Goal: Task Accomplishment & Management: Use online tool/utility

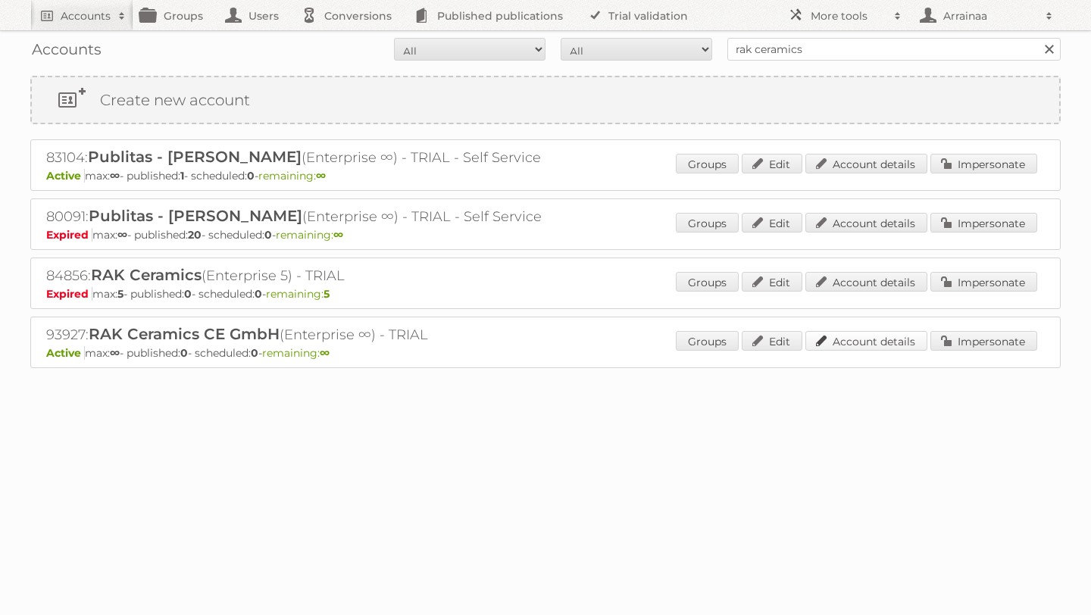
click at [892, 339] on link "Account details" at bounding box center [867, 341] width 122 height 20
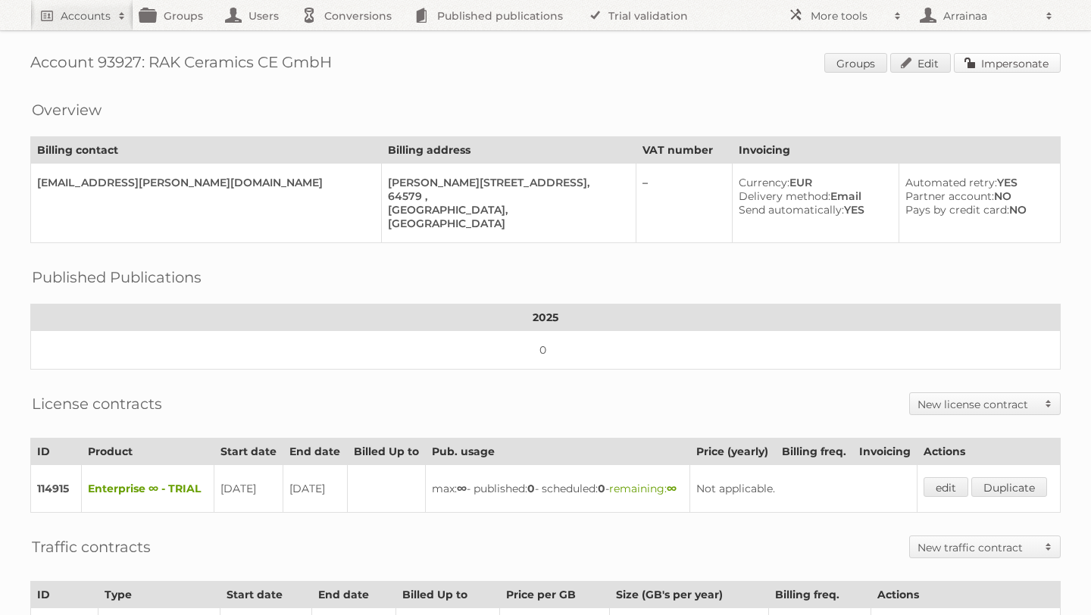
click at [1019, 64] on link "Impersonate" at bounding box center [1007, 63] width 107 height 20
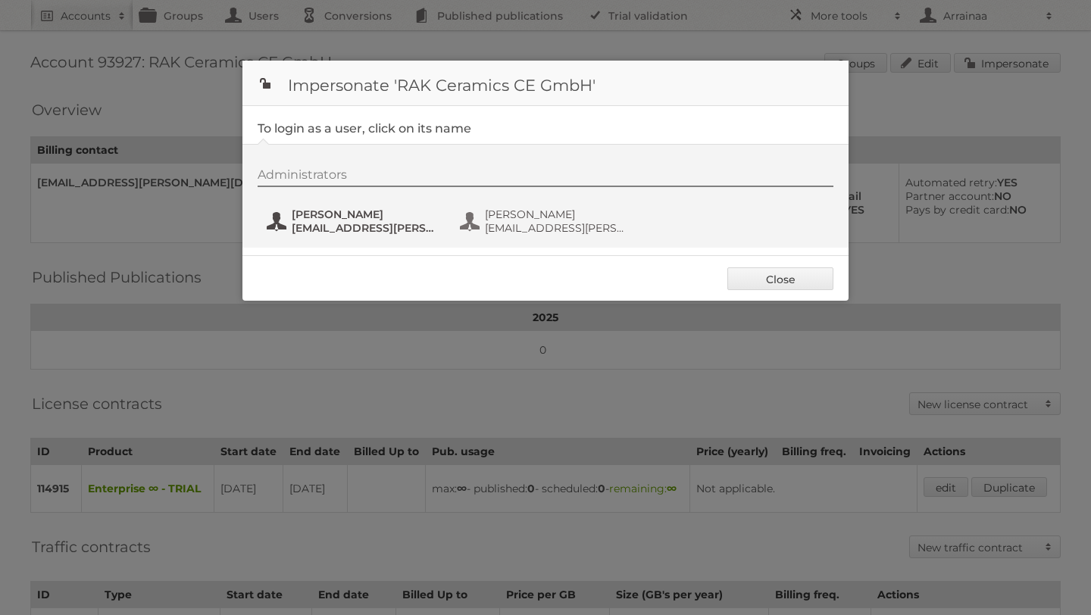
click at [342, 218] on span "Fanny Alcocer" at bounding box center [365, 215] width 147 height 14
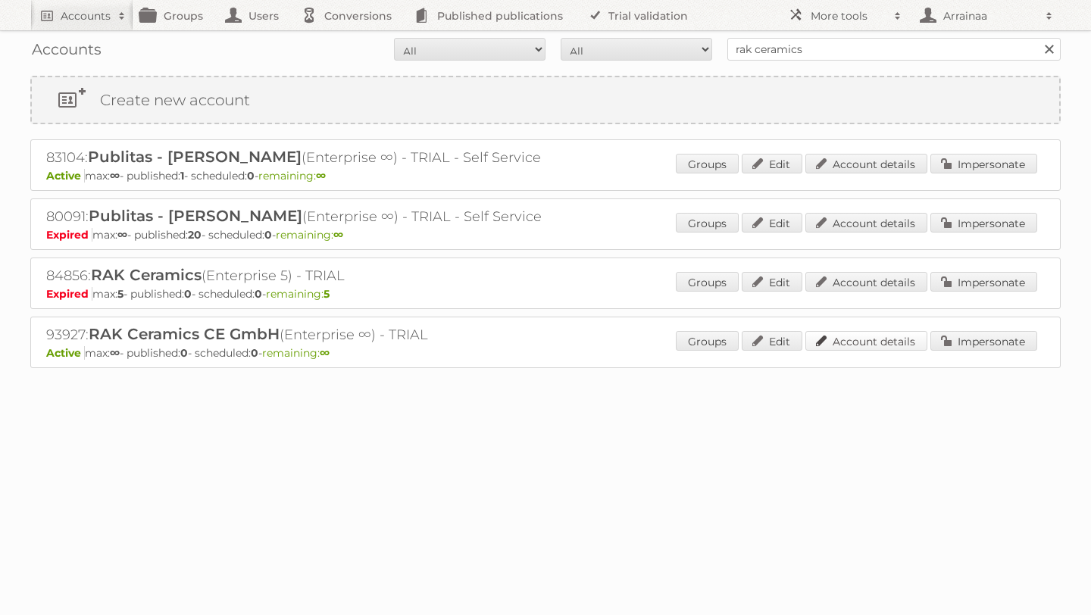
click at [860, 336] on link "Account details" at bounding box center [867, 341] width 122 height 20
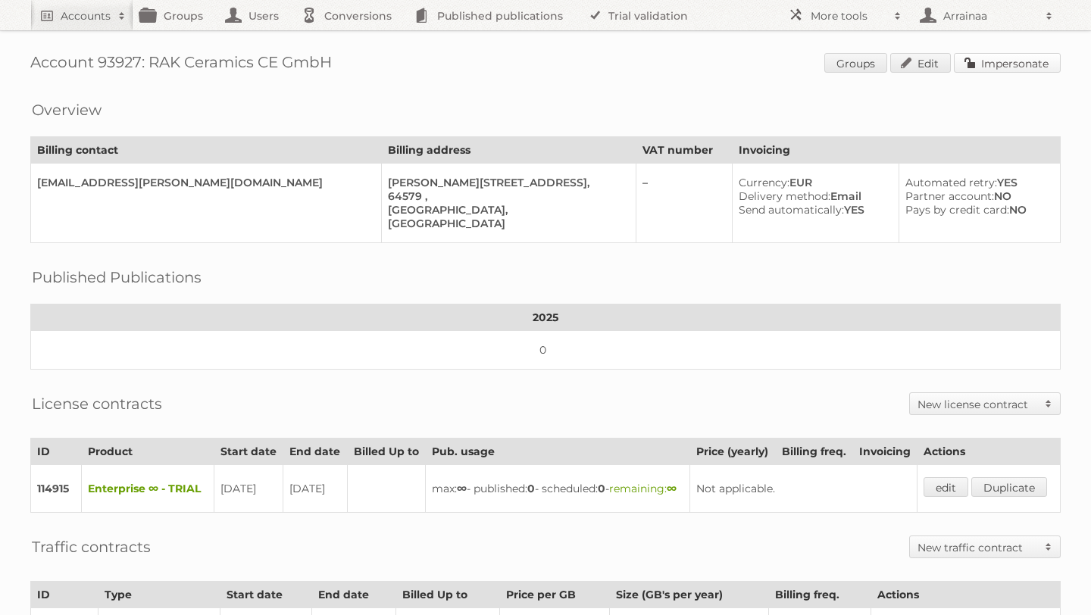
click at [1006, 56] on link "Impersonate" at bounding box center [1007, 63] width 107 height 20
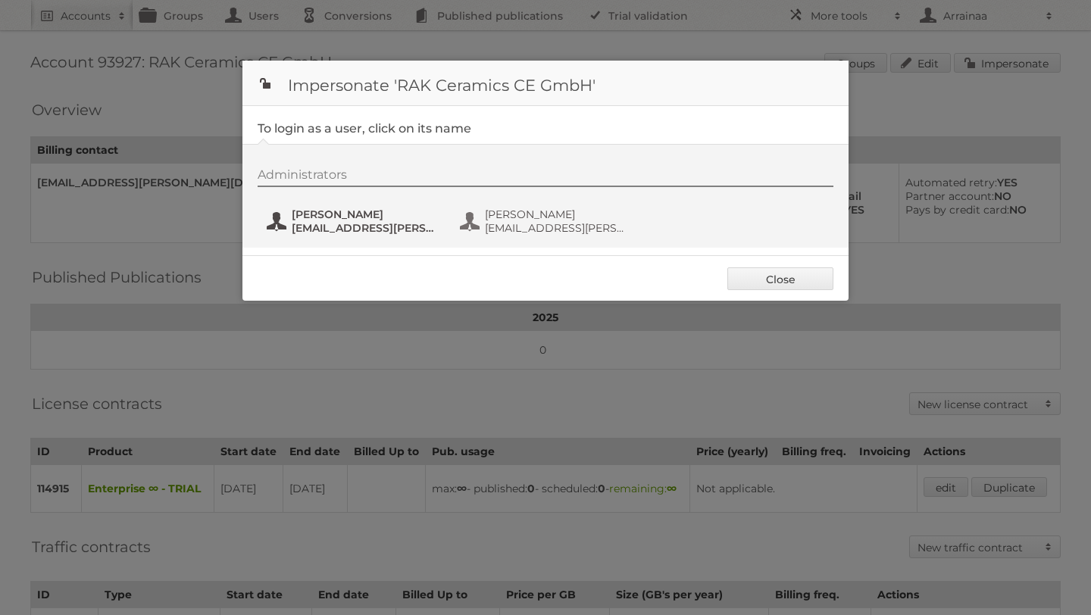
click at [346, 227] on span "[EMAIL_ADDRESS][PERSON_NAME][DOMAIN_NAME]" at bounding box center [365, 228] width 147 height 14
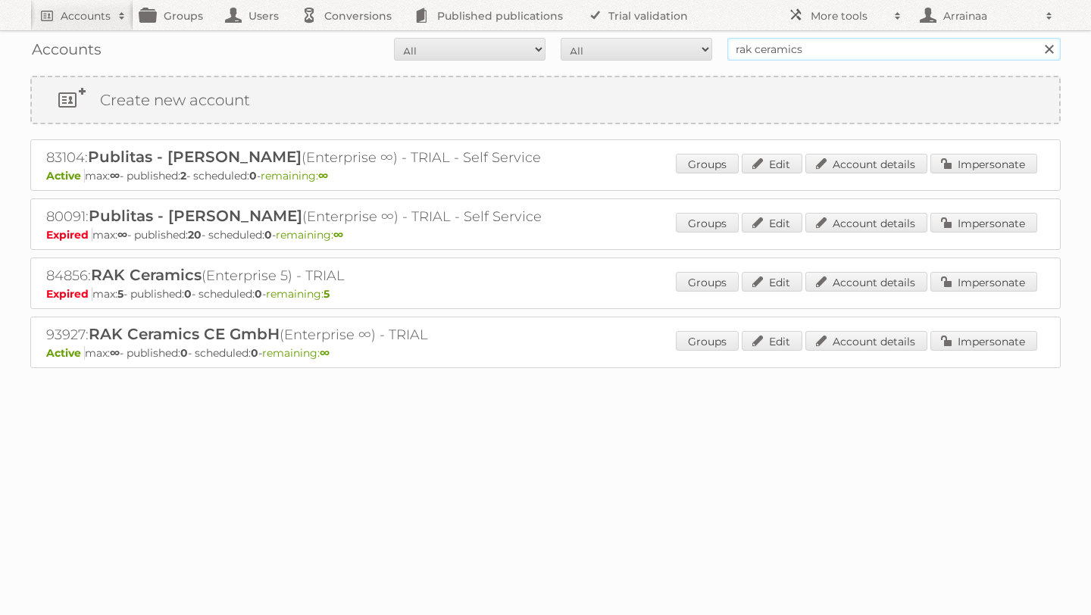
click at [864, 50] on input "rak ceramics" at bounding box center [893, 49] width 333 height 23
click at [950, 337] on link "Impersonate" at bounding box center [984, 341] width 107 height 20
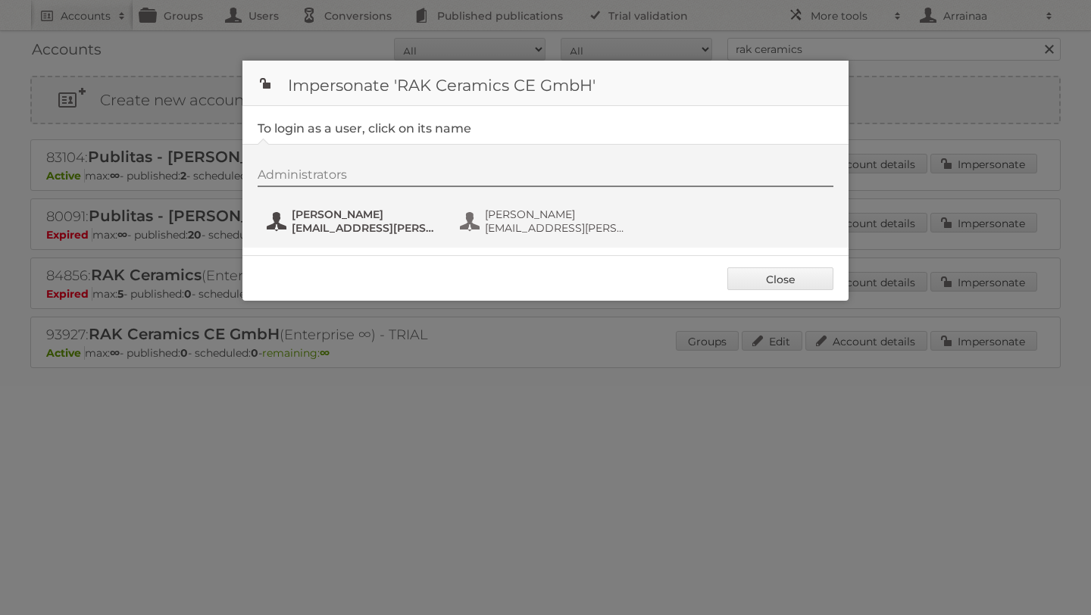
click at [373, 210] on span "Fanny Alcocer" at bounding box center [365, 215] width 147 height 14
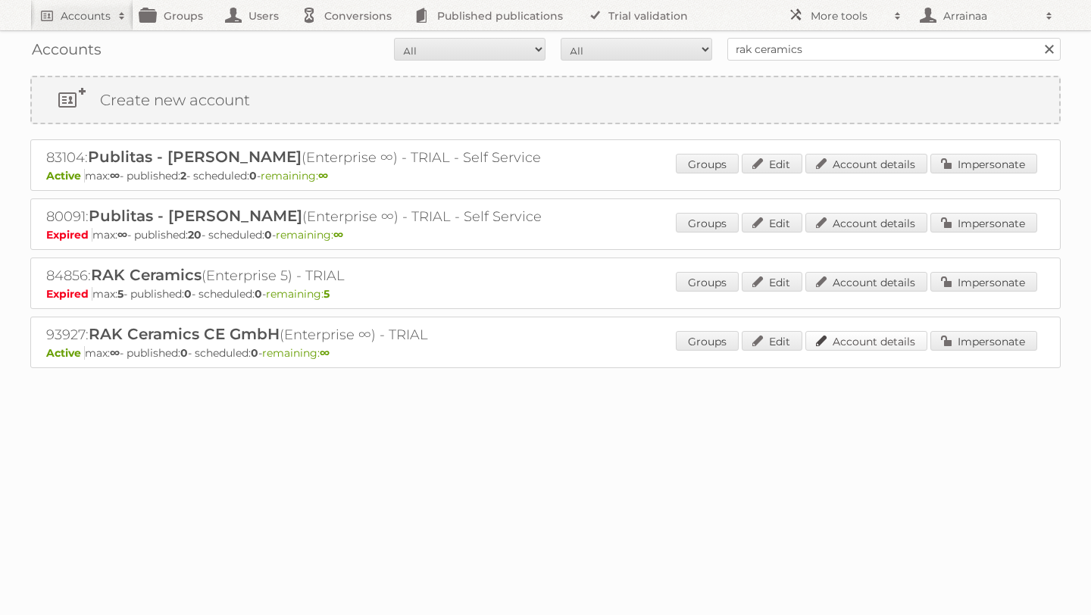
click at [867, 337] on link "Account details" at bounding box center [867, 341] width 122 height 20
